Goal: Task Accomplishment & Management: Manage account settings

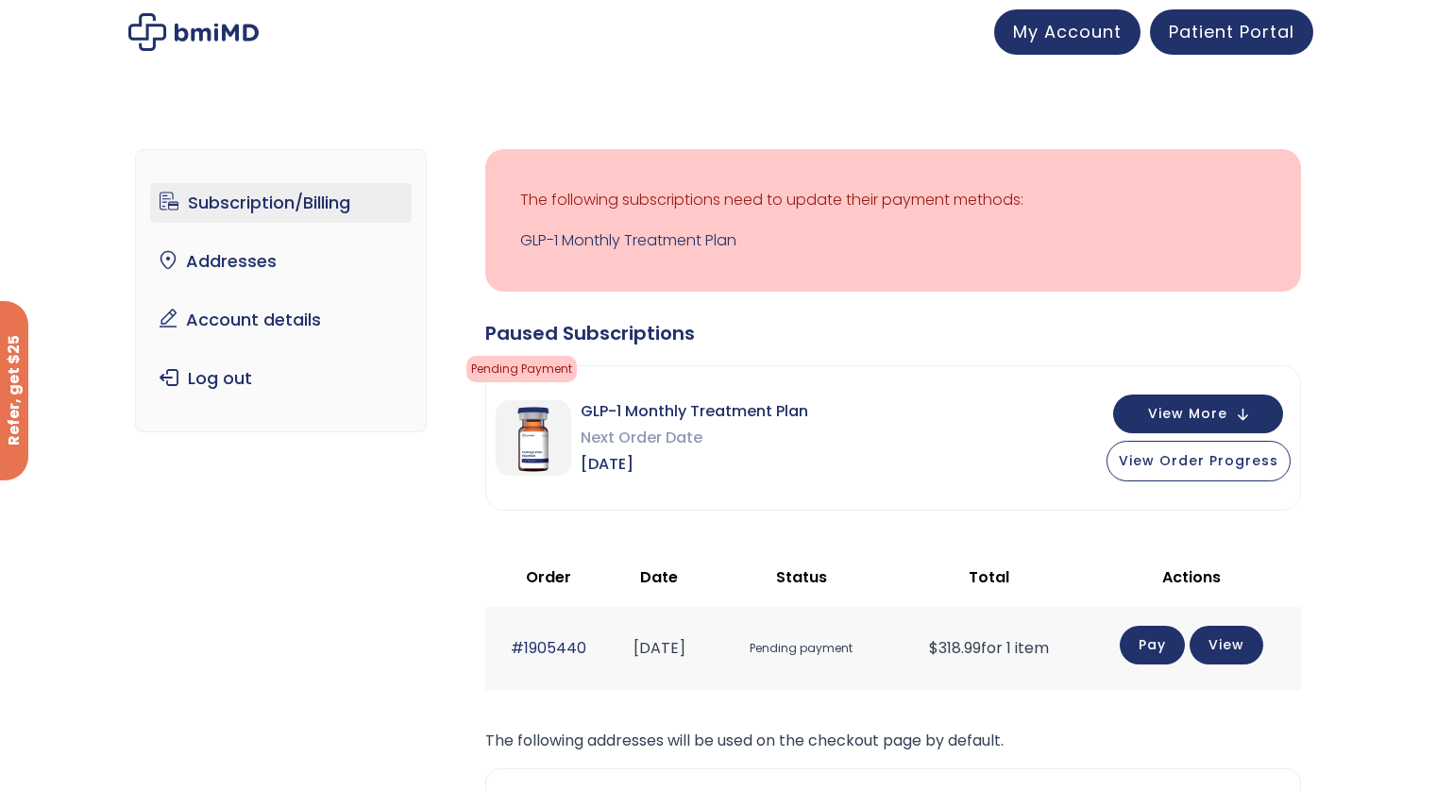
click at [1272, 655] on td "Pay View" at bounding box center [1192, 648] width 218 height 82
drag, startPoint x: 881, startPoint y: 422, endPoint x: 254, endPoint y: 669, distance: 673.8
click at [254, 669] on div "Subscription/Billing bmiRewards Addresses Account details Submit a Review Log o…" at bounding box center [718, 592] width 1166 height 962
click at [277, 328] on link "Account details" at bounding box center [280, 320] width 261 height 40
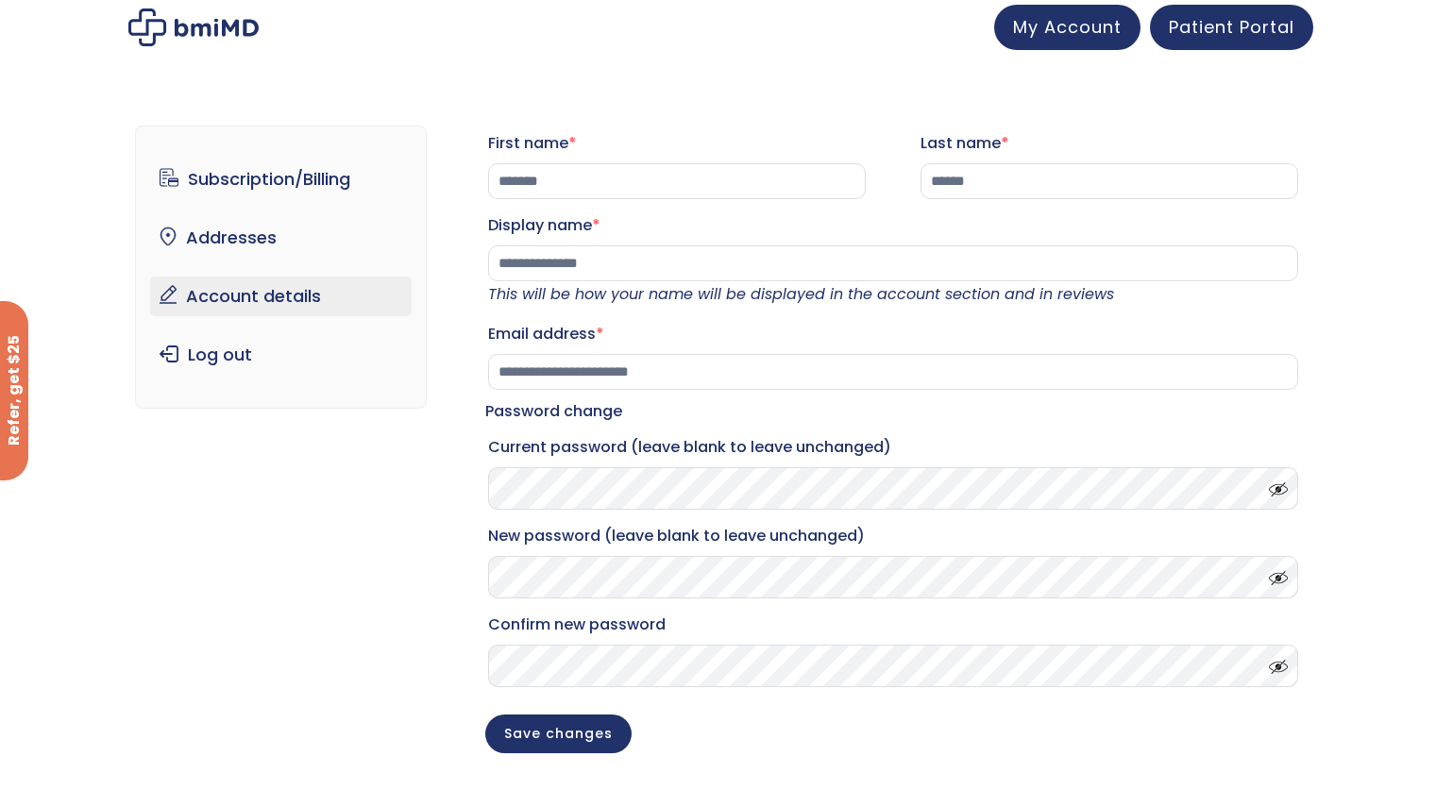
scroll to position [4, 0]
click at [327, 170] on link "Subscription/Billing" at bounding box center [280, 180] width 261 height 40
